Goal: Transaction & Acquisition: Download file/media

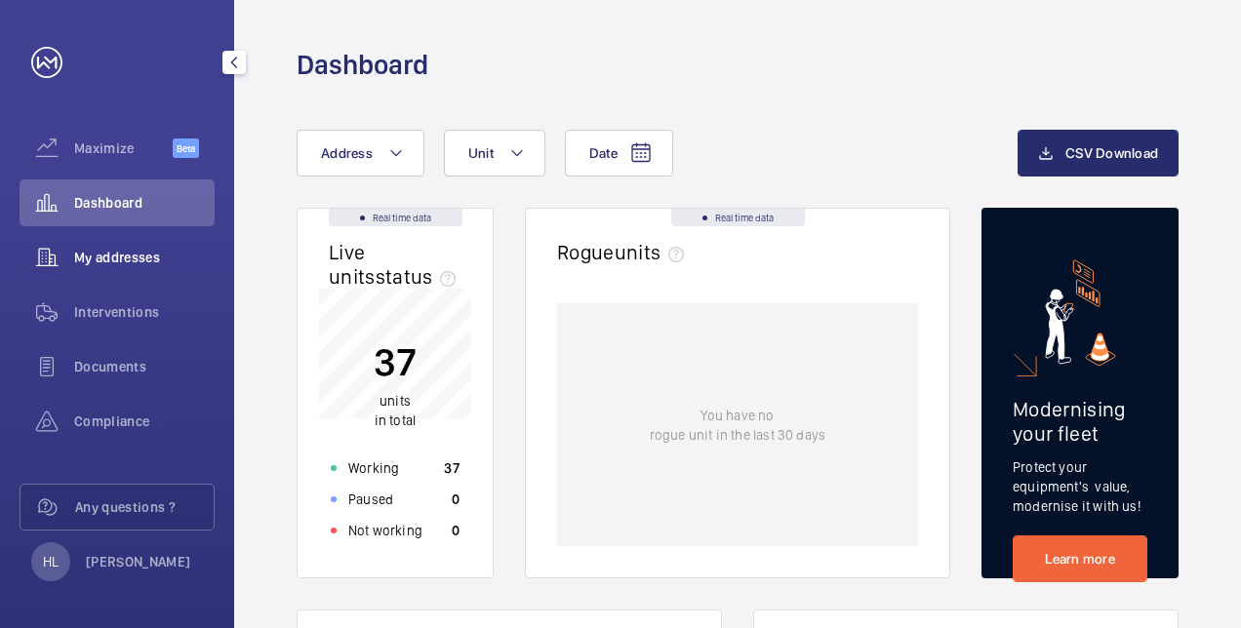
click at [164, 267] on div "My addresses" at bounding box center [117, 257] width 195 height 47
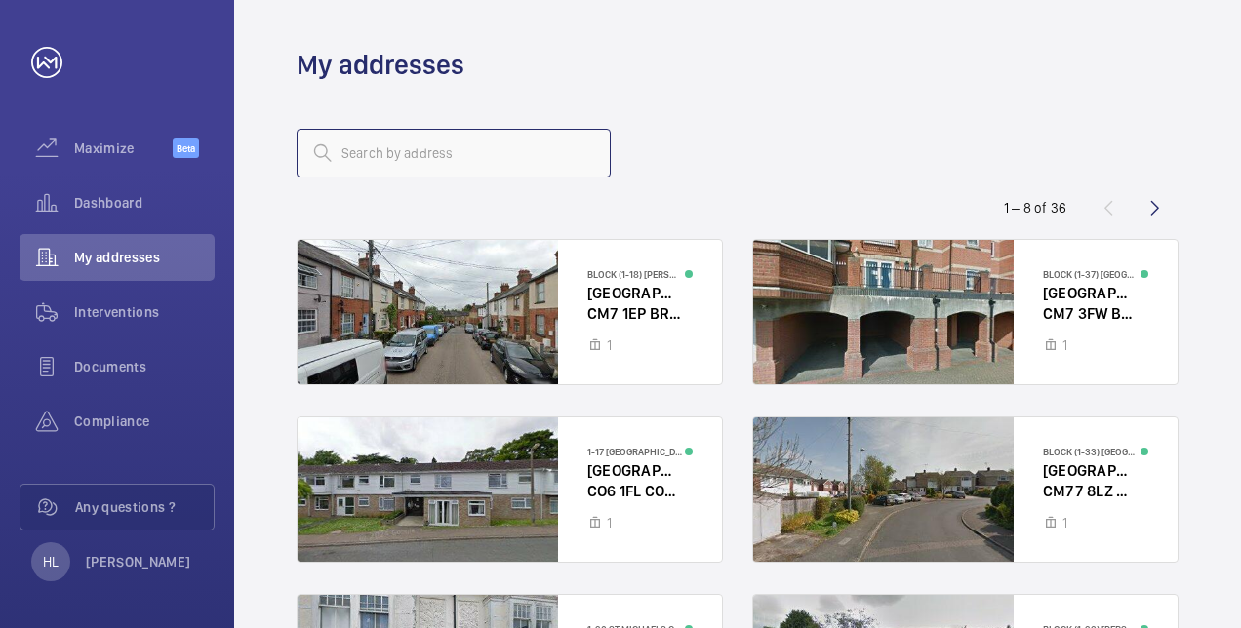
click at [381, 151] on input "text" at bounding box center [454, 153] width 314 height 49
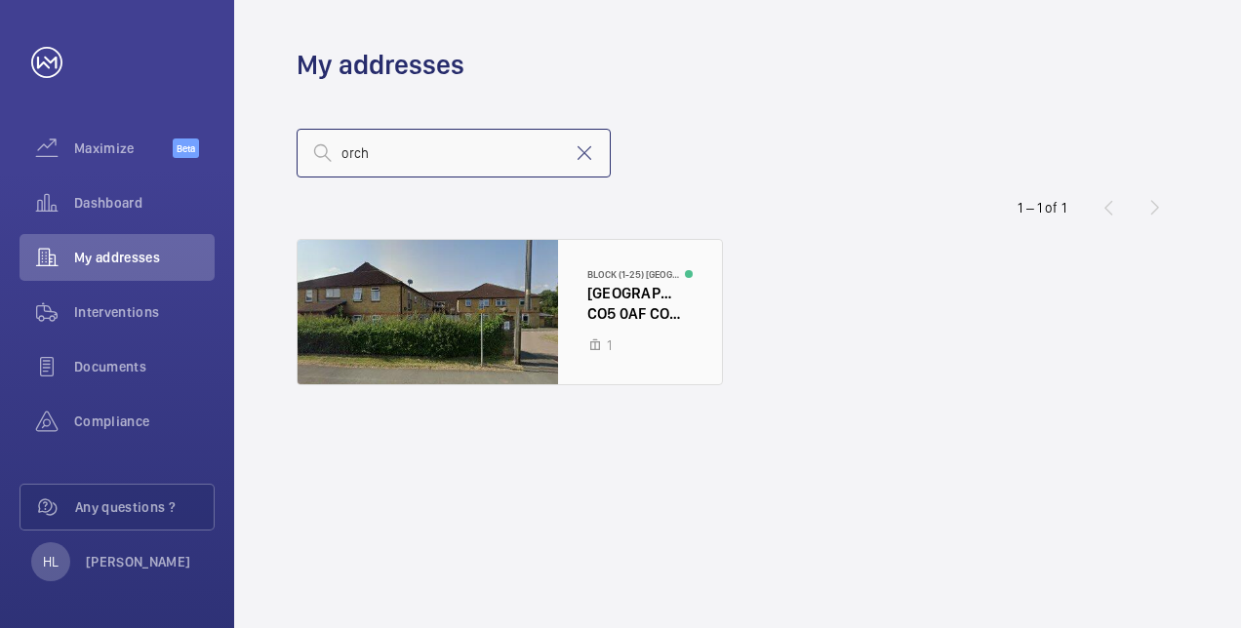
type input "orch"
click at [434, 304] on div at bounding box center [510, 312] width 424 height 144
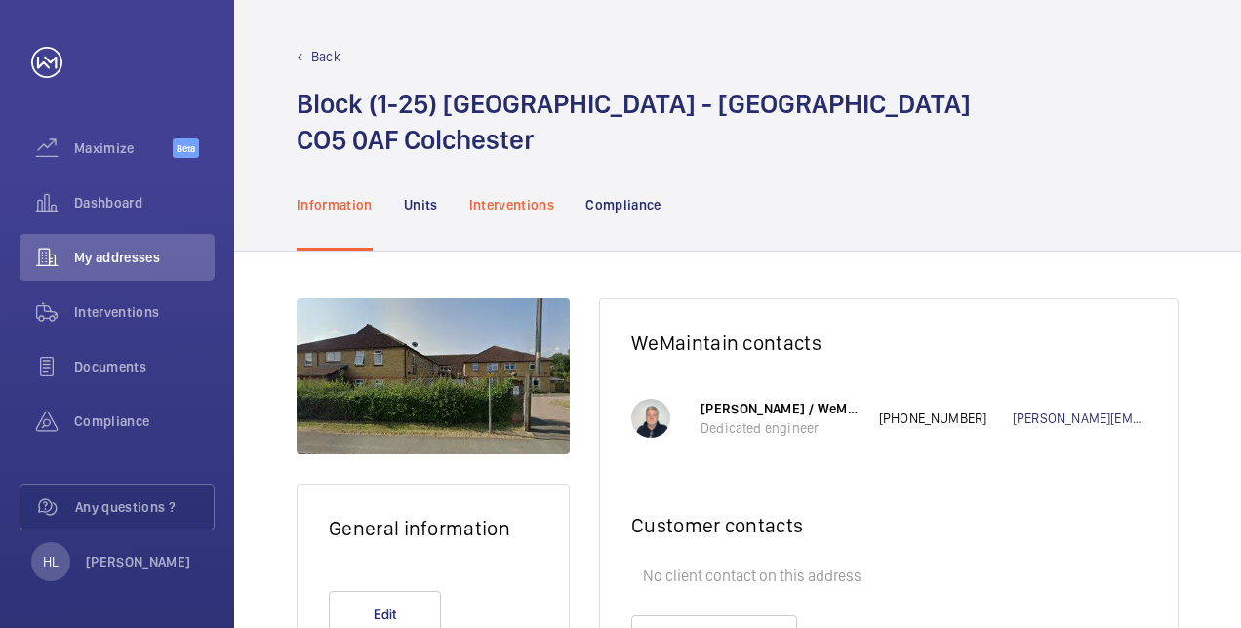
click at [507, 219] on div "Interventions" at bounding box center [512, 204] width 86 height 93
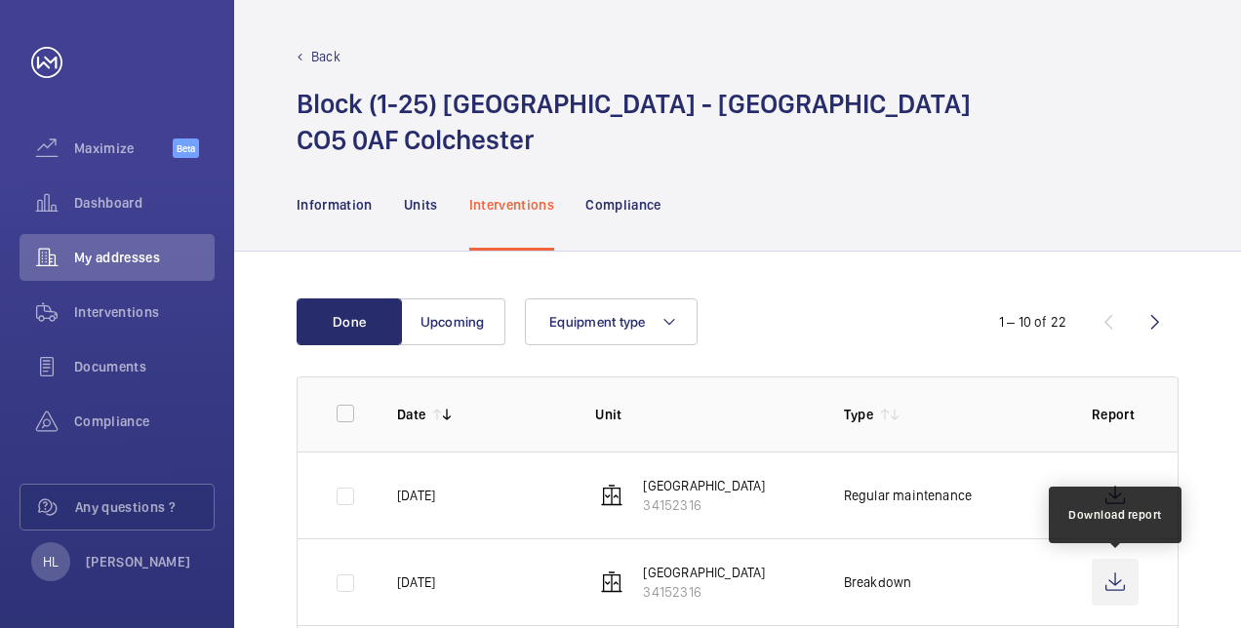
click at [1113, 581] on wm-front-icon-button at bounding box center [1115, 582] width 47 height 47
